Goal: Task Accomplishment & Management: Use online tool/utility

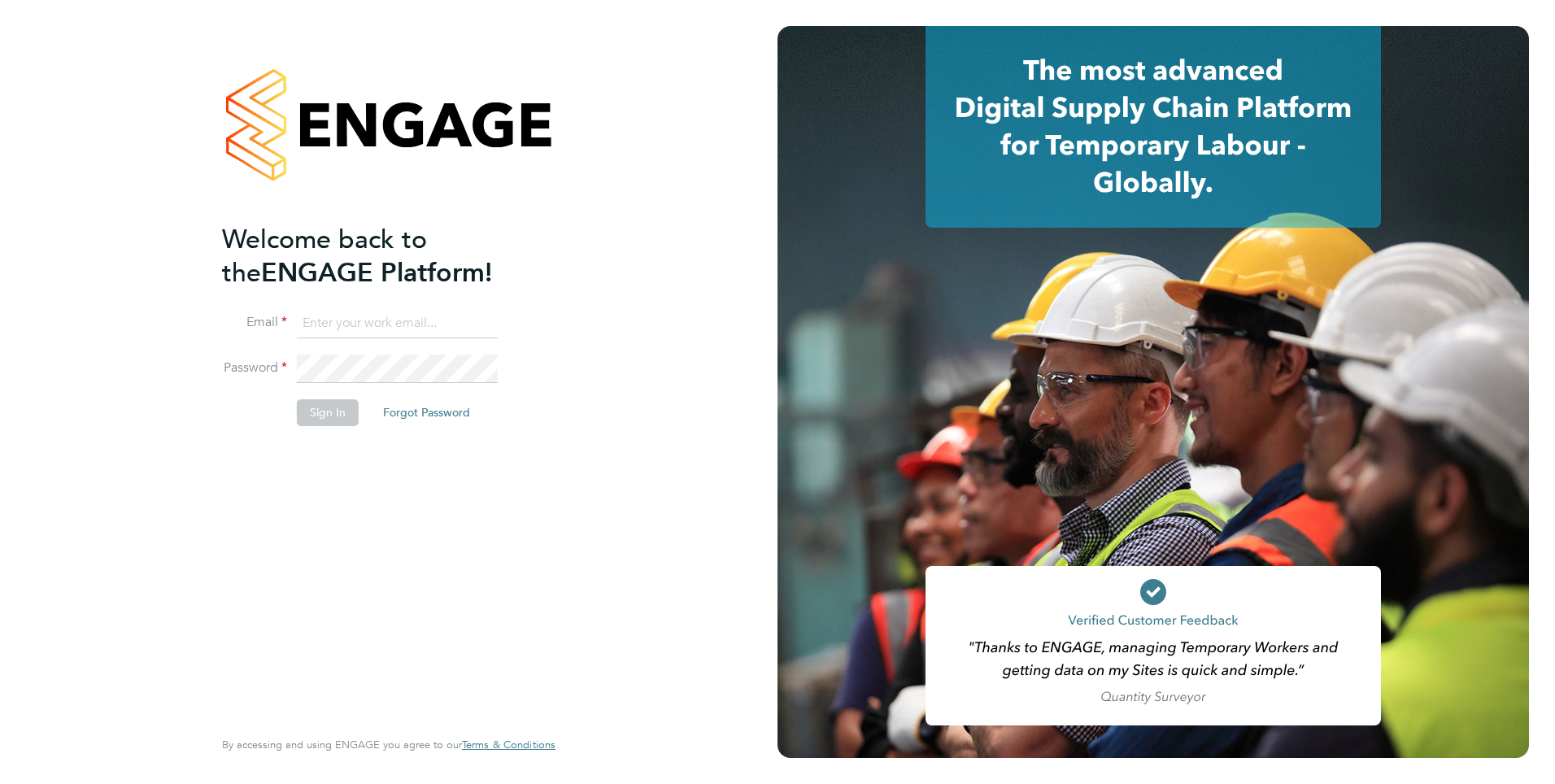
type input "[PERSON_NAME][EMAIL_ADDRESS][PERSON_NAME][DOMAIN_NAME]"
click at [318, 417] on button "Sign In" at bounding box center [327, 412] width 62 height 26
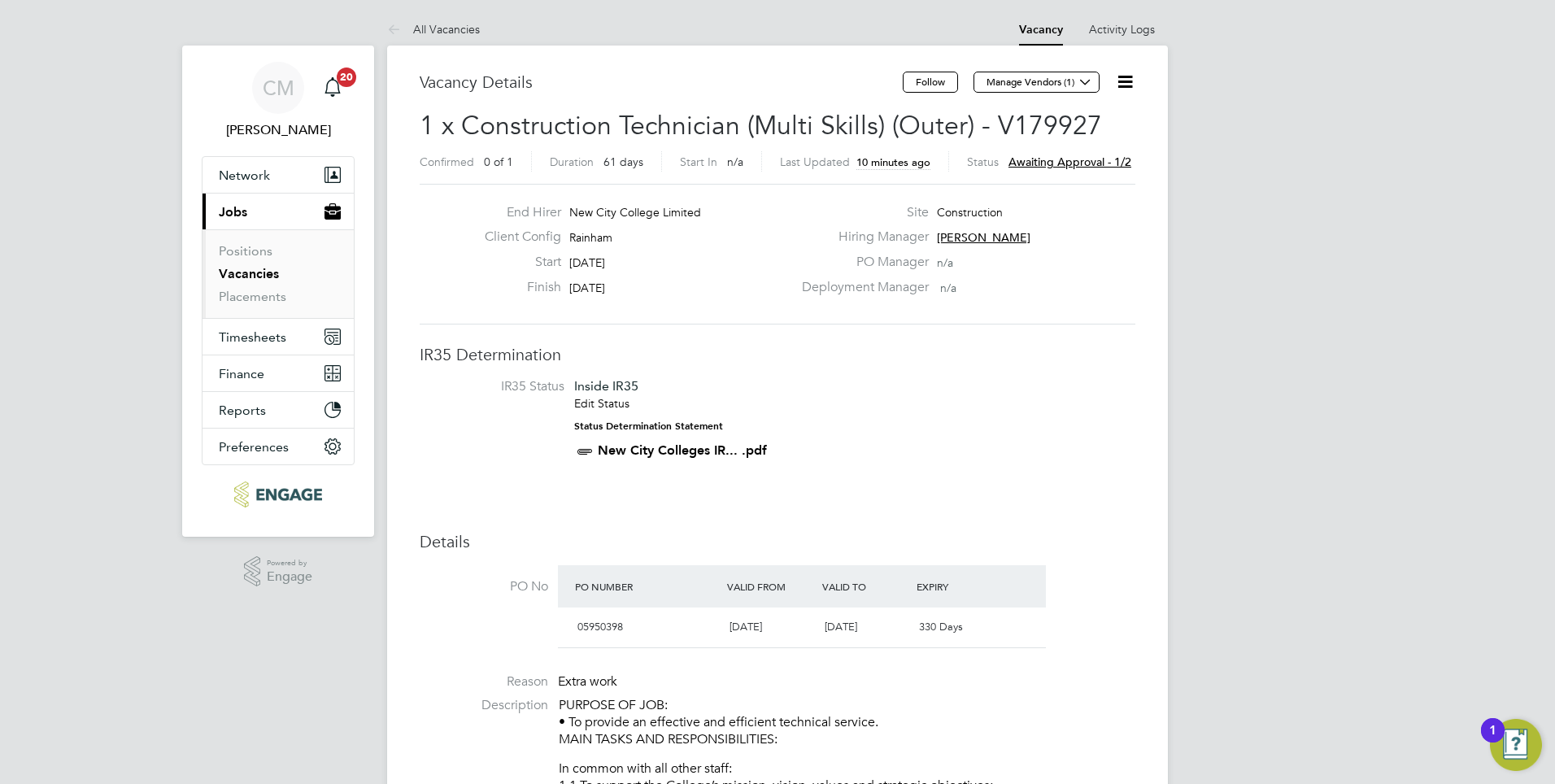
click at [1130, 88] on icon at bounding box center [1126, 82] width 21 height 21
click at [1066, 180] on li "Approve" at bounding box center [1086, 175] width 94 height 23
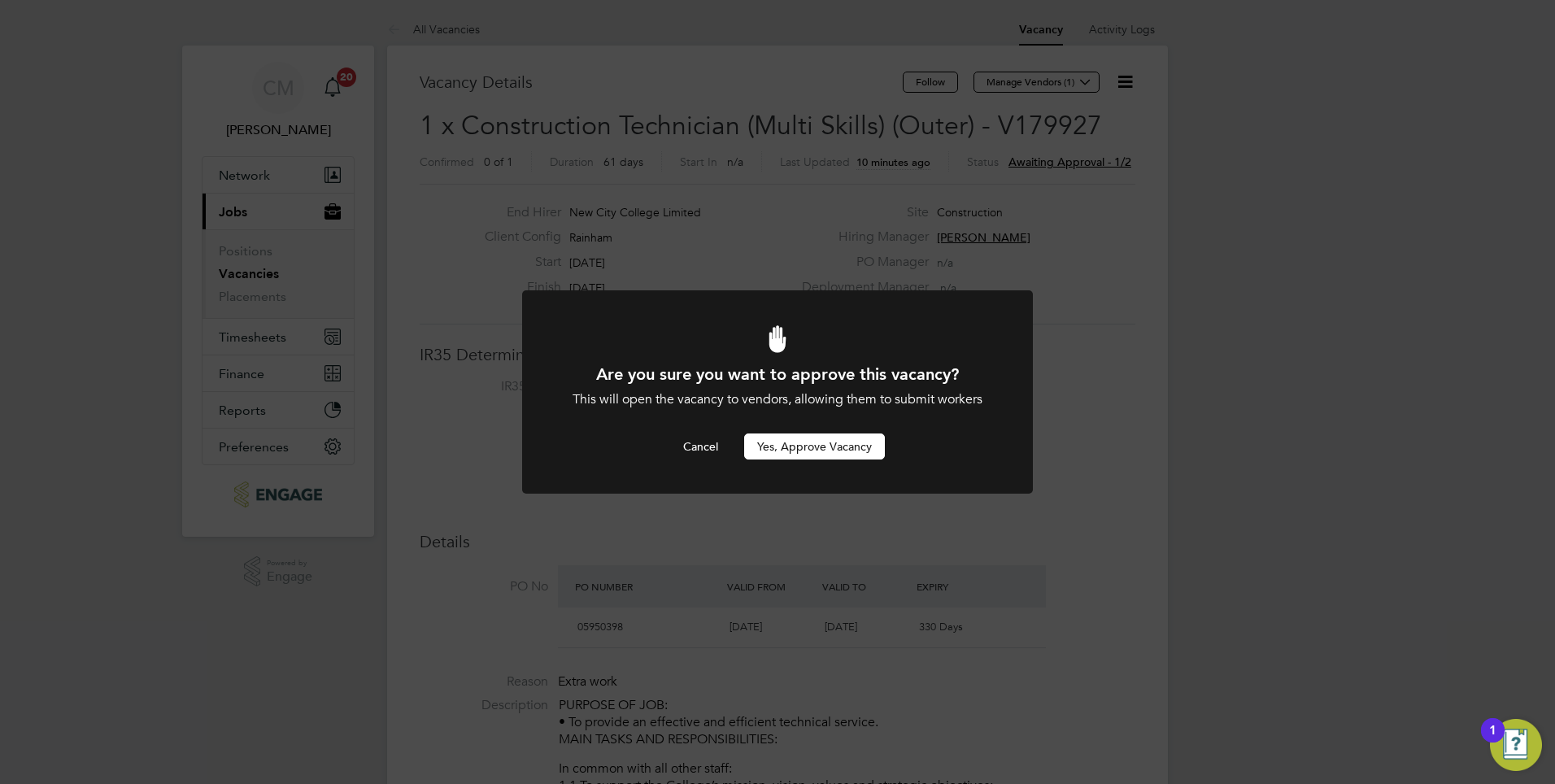
click at [762, 447] on button "Yes, Approve Vacancy" at bounding box center [814, 446] width 141 height 26
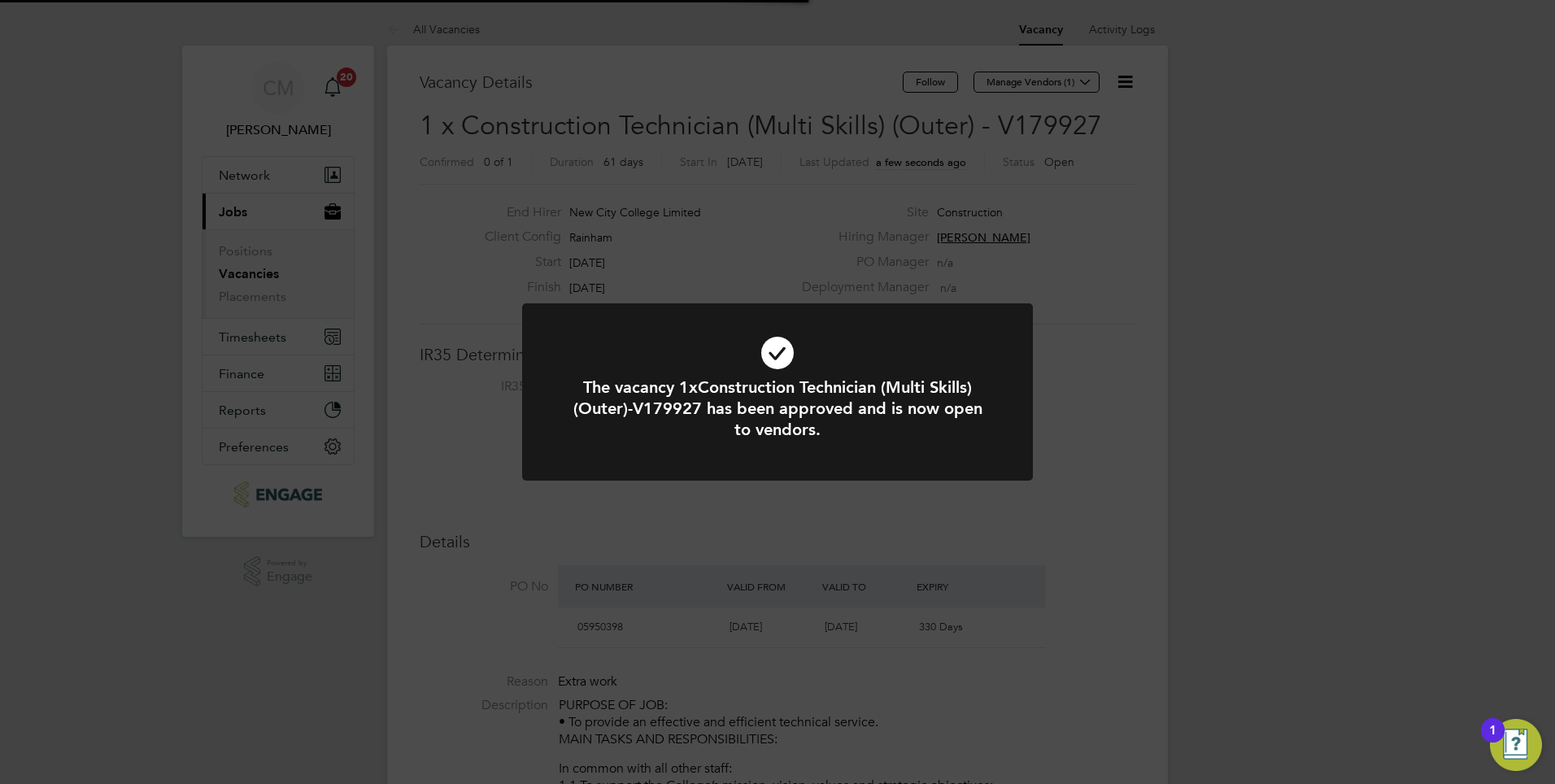
scroll to position [48, 114]
